Goal: Task Accomplishment & Management: Manage account settings

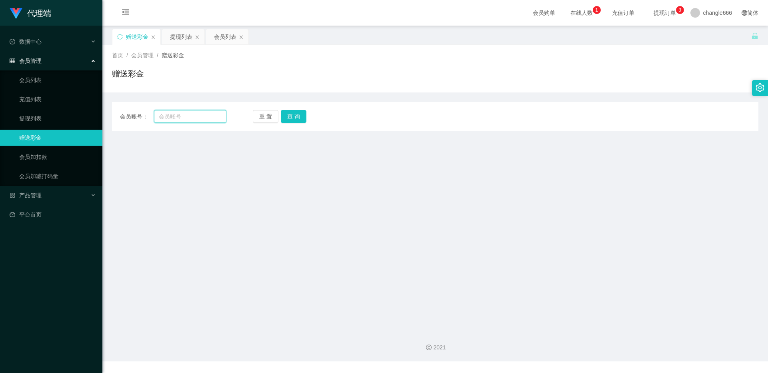
click at [171, 112] on input "text" at bounding box center [190, 116] width 72 height 13
paste input "tb362989626712"
type input "tb362989626712"
click at [294, 113] on button "查 询" at bounding box center [294, 116] width 26 height 13
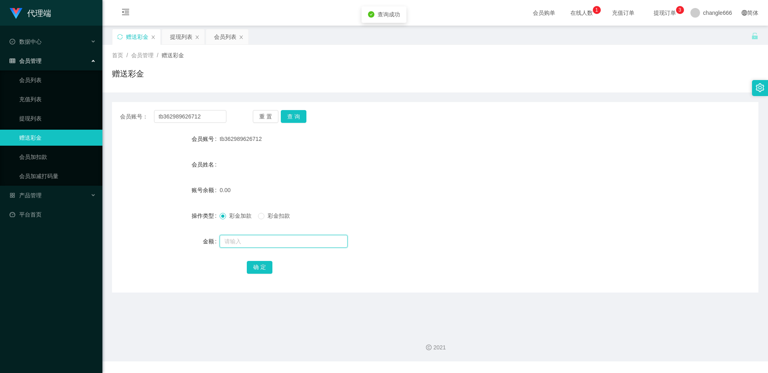
click at [253, 235] on input "text" at bounding box center [284, 241] width 128 height 13
type input "88"
click at [258, 268] on button "确 定" at bounding box center [260, 267] width 26 height 13
click at [292, 119] on button "查 询" at bounding box center [294, 116] width 26 height 13
click at [297, 112] on button "查 询" at bounding box center [294, 116] width 26 height 13
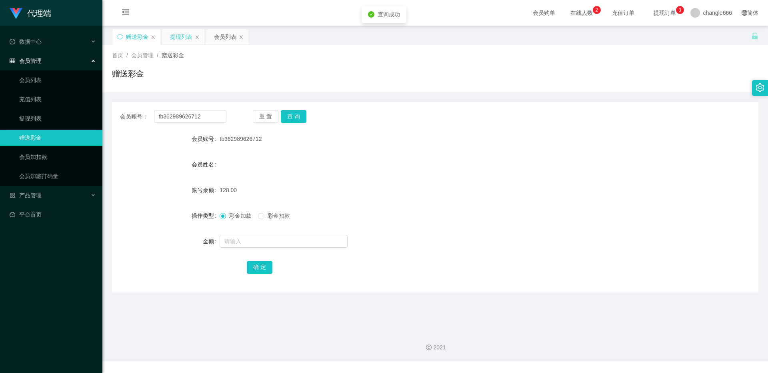
click at [187, 37] on div "提现列表" at bounding box center [181, 36] width 22 height 15
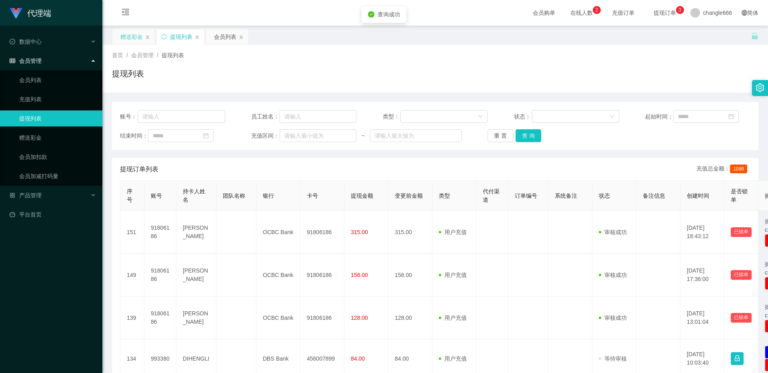
click at [136, 41] on div "赠送彩金" at bounding box center [131, 36] width 22 height 15
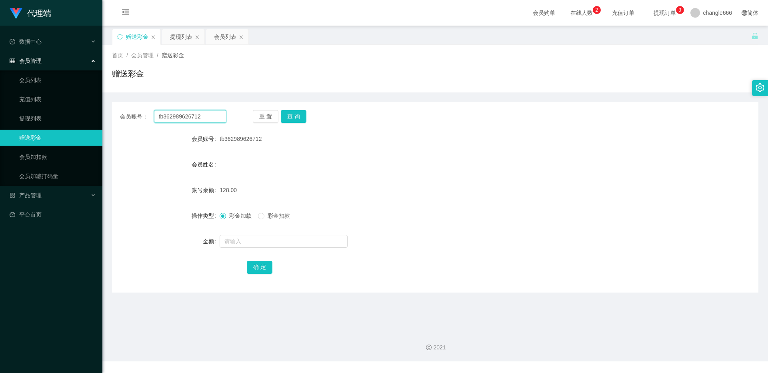
click at [184, 117] on input "tb362989626712" at bounding box center [190, 116] width 72 height 13
click at [184, 118] on input "tb362989626712" at bounding box center [190, 116] width 72 height 13
click at [186, 38] on div "提现列表" at bounding box center [181, 36] width 22 height 15
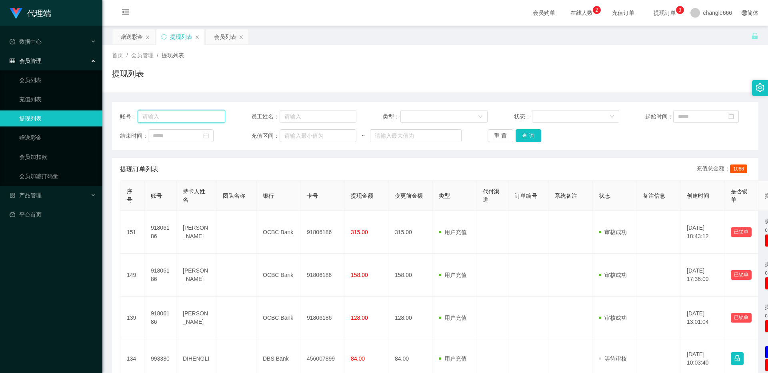
click at [194, 117] on input "text" at bounding box center [182, 116] width 88 height 13
paste input "tb362989626712"
type input "tb362989626712"
click at [523, 139] on button "查 询" at bounding box center [528, 135] width 26 height 13
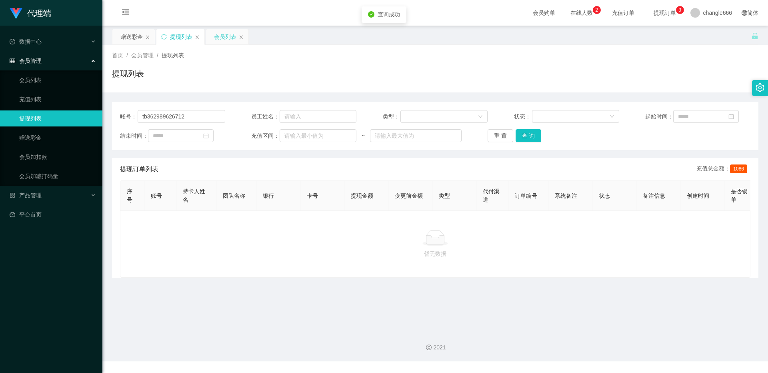
click at [212, 34] on div "会员列表" at bounding box center [227, 36] width 42 height 15
click at [222, 36] on div "会员列表" at bounding box center [225, 36] width 22 height 15
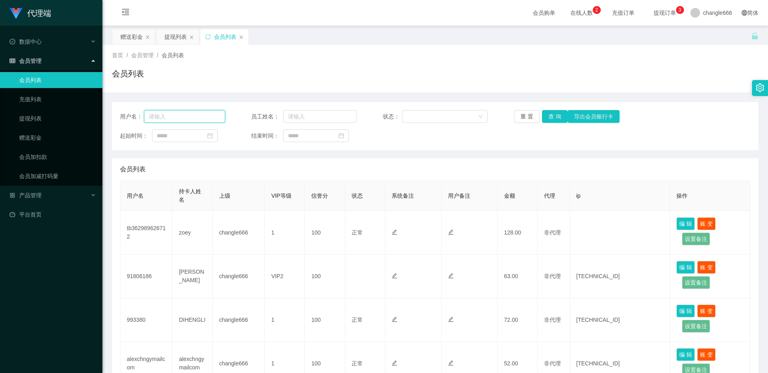
click at [202, 116] on input "text" at bounding box center [184, 116] width 81 height 13
paste input "tb362989626712"
type input "tb362989626712"
click at [558, 120] on button "查 询" at bounding box center [555, 116] width 26 height 13
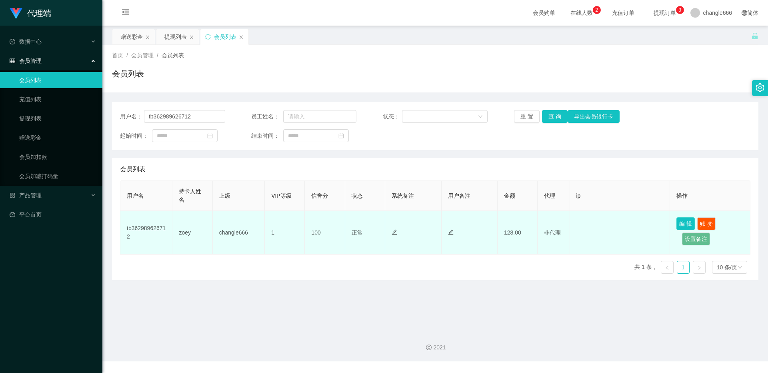
click at [686, 223] on button "编 辑" at bounding box center [685, 223] width 18 height 13
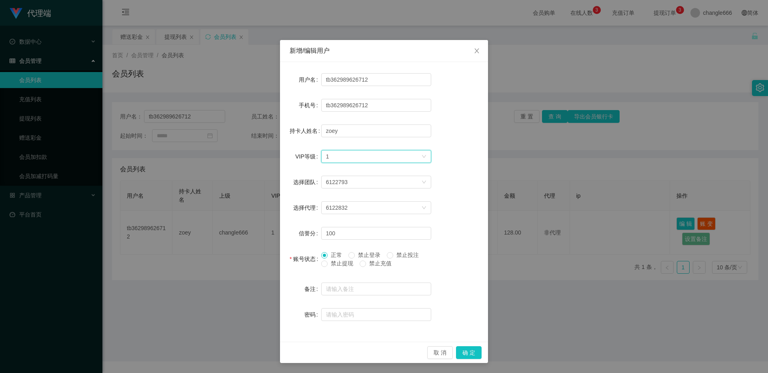
drag, startPoint x: 331, startPoint y: 156, endPoint x: 347, endPoint y: 161, distance: 17.3
click at [331, 156] on div "选择VIP等级 1" at bounding box center [373, 156] width 95 height 12
click at [356, 173] on li "VIP1" at bounding box center [376, 172] width 110 height 13
click at [468, 352] on button "确 定" at bounding box center [469, 352] width 26 height 13
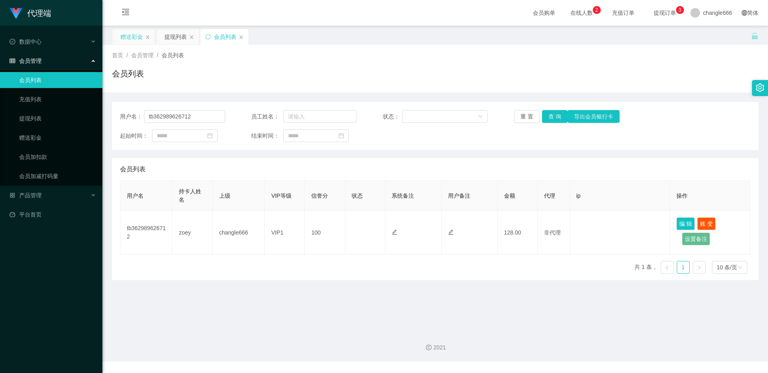
drag, startPoint x: 125, startPoint y: 33, endPoint x: 144, endPoint y: 42, distance: 20.8
click at [125, 33] on div "赠送彩金" at bounding box center [131, 36] width 22 height 15
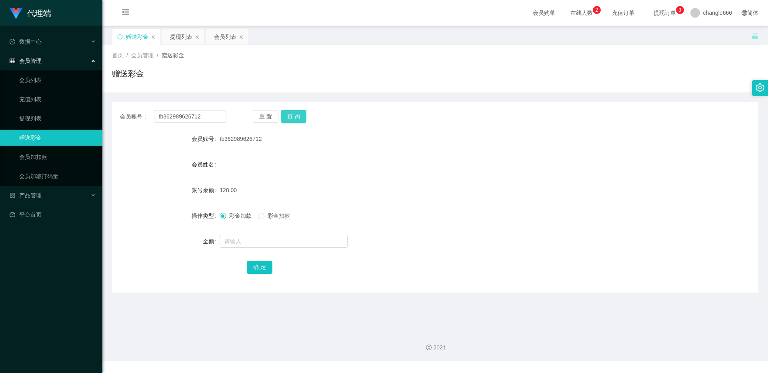
click at [292, 120] on button "查 询" at bounding box center [294, 116] width 26 height 13
click at [183, 34] on div "提现列表" at bounding box center [181, 36] width 22 height 15
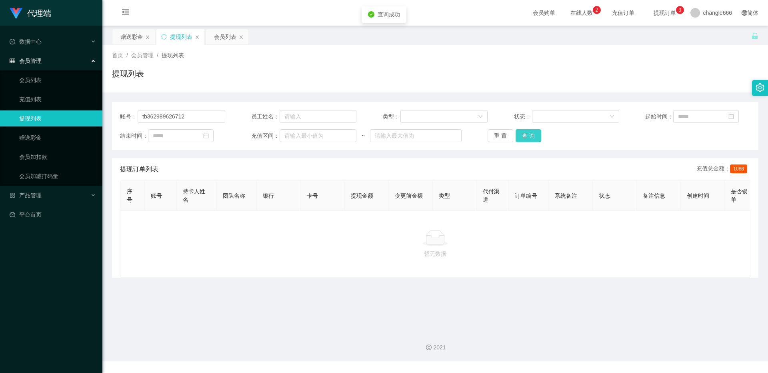
click at [525, 134] on button "查 询" at bounding box center [528, 135] width 26 height 13
click at [533, 134] on button "查 询" at bounding box center [528, 135] width 26 height 13
click at [530, 138] on button "查 询" at bounding box center [528, 135] width 26 height 13
click at [528, 136] on button "查 询" at bounding box center [528, 135] width 26 height 13
click at [530, 133] on button "查 询" at bounding box center [528, 135] width 26 height 13
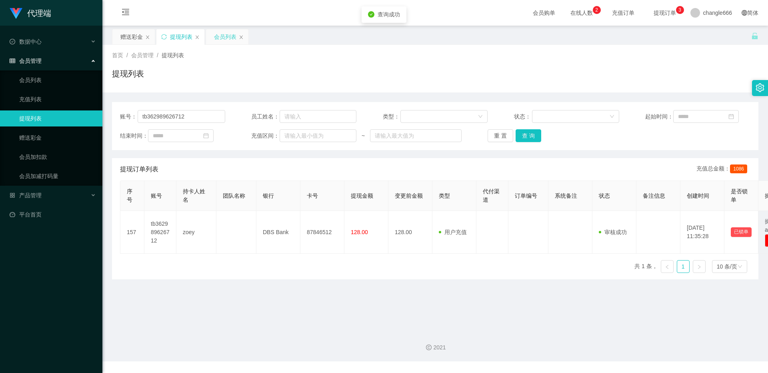
click at [222, 39] on div "会员列表" at bounding box center [225, 36] width 22 height 15
